Goal: Task Accomplishment & Management: Use online tool/utility

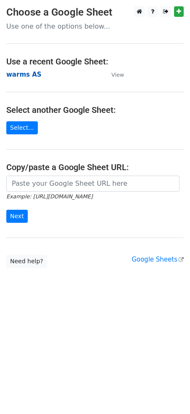
click at [27, 73] on strong "warms AS" at bounding box center [23, 75] width 35 height 8
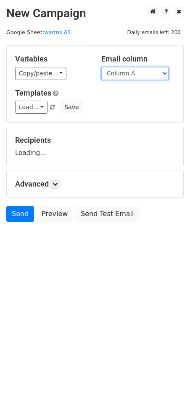
click at [140, 75] on select "Column A Column B Column C Column D Column E Column F Column G Column H Column …" at bounding box center [135, 73] width 67 height 13
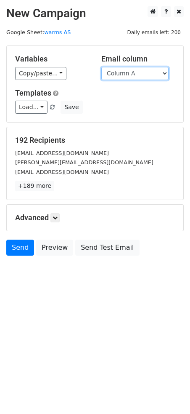
select select "Column J"
click at [102, 67] on select "Column A Column B Column C Column D Column E Column F Column G Column H Column …" at bounding box center [135, 73] width 67 height 13
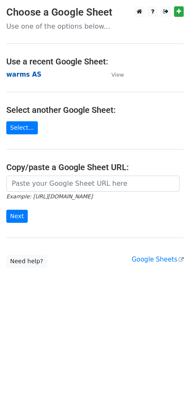
click at [23, 76] on strong "warms AS" at bounding box center [23, 75] width 35 height 8
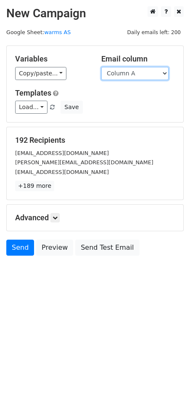
click at [144, 73] on select "Column A Column B Column C Column D Column E Column F Column G Column H Column …" at bounding box center [135, 73] width 67 height 13
select select "Column K"
click at [102, 67] on select "Column A Column B Column C Column D Column E Column F Column G Column H Column …" at bounding box center [135, 73] width 67 height 13
